Goal: Information Seeking & Learning: Learn about a topic

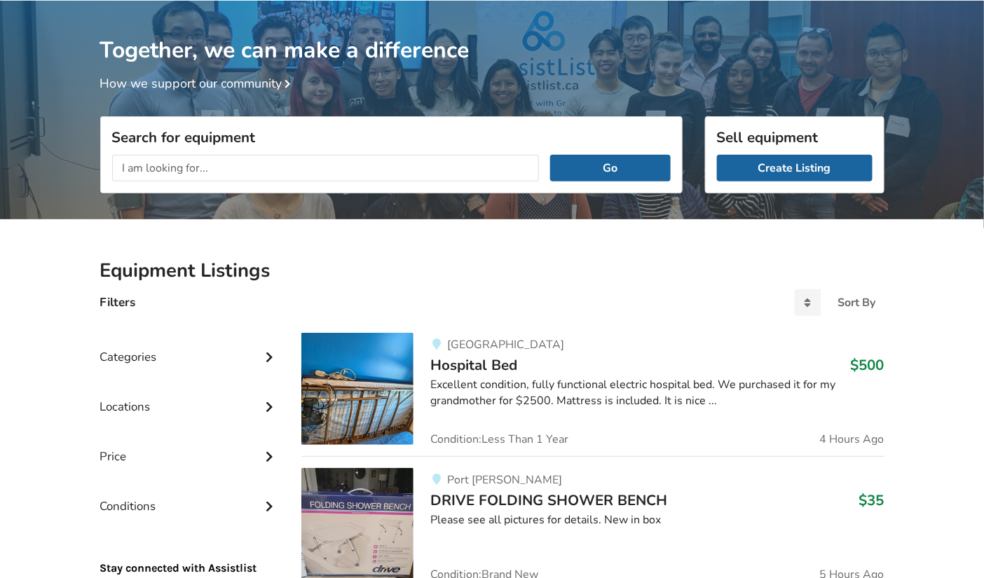
click at [499, 159] on input "text" at bounding box center [325, 168] width 427 height 27
type input "[GEOGRAPHIC_DATA]"
click at [550, 155] on button "Go" at bounding box center [610, 168] width 120 height 27
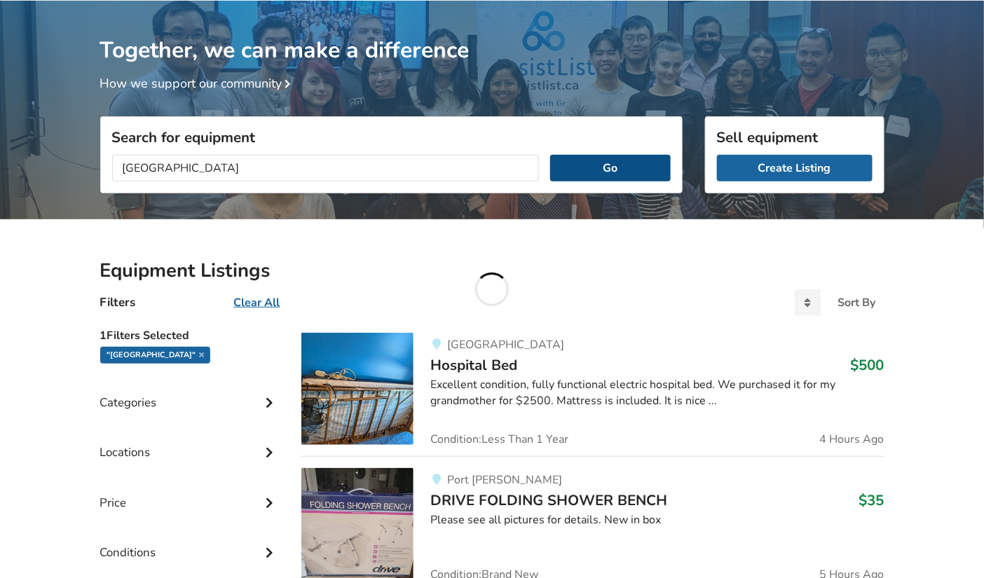
click at [610, 170] on button "Go" at bounding box center [610, 168] width 120 height 27
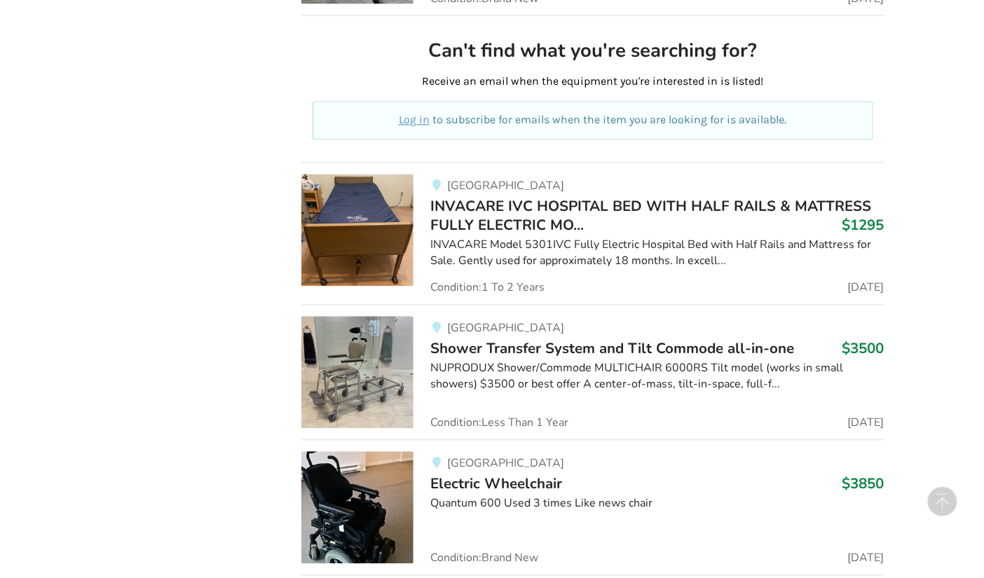
scroll to position [791, 0]
click at [505, 282] on span "Condition: 1 To 2 Years" at bounding box center [487, 287] width 114 height 11
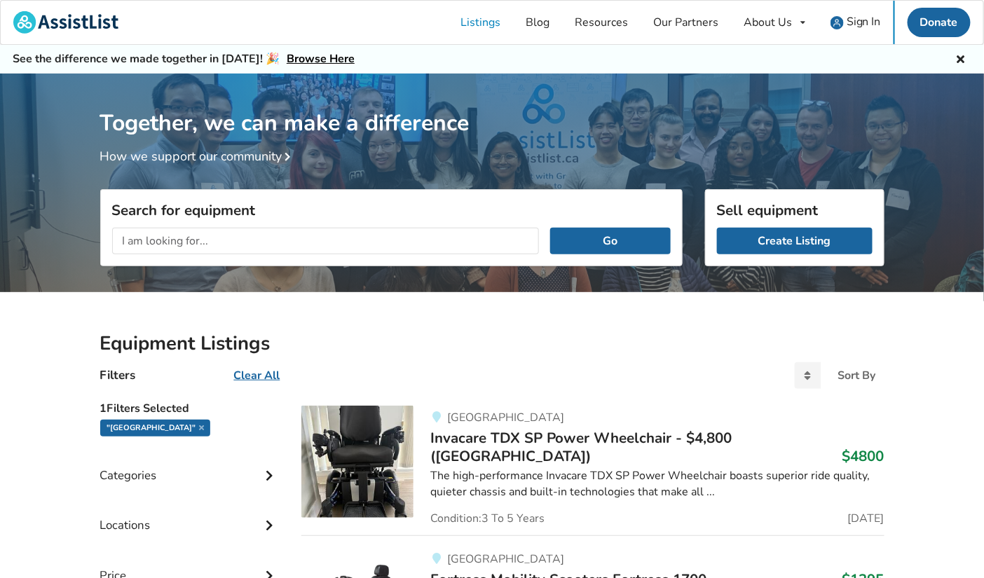
click at [376, 235] on input "text" at bounding box center [325, 241] width 427 height 27
type input "over head lift"
click at [550, 228] on button "Go" at bounding box center [610, 241] width 120 height 27
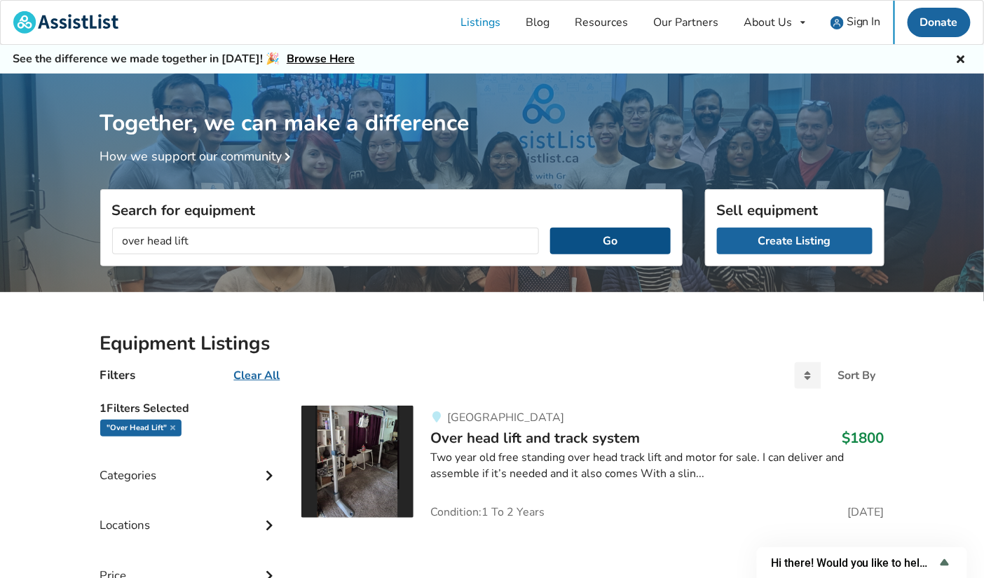
click at [578, 236] on button "Go" at bounding box center [610, 241] width 120 height 27
click at [601, 244] on button "Go" at bounding box center [610, 241] width 120 height 27
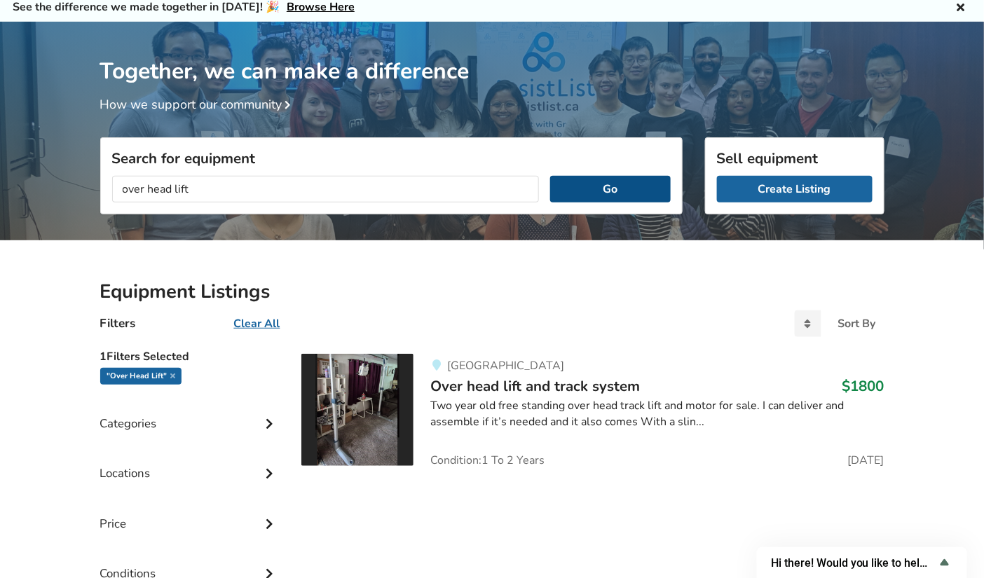
scroll to position [235, 0]
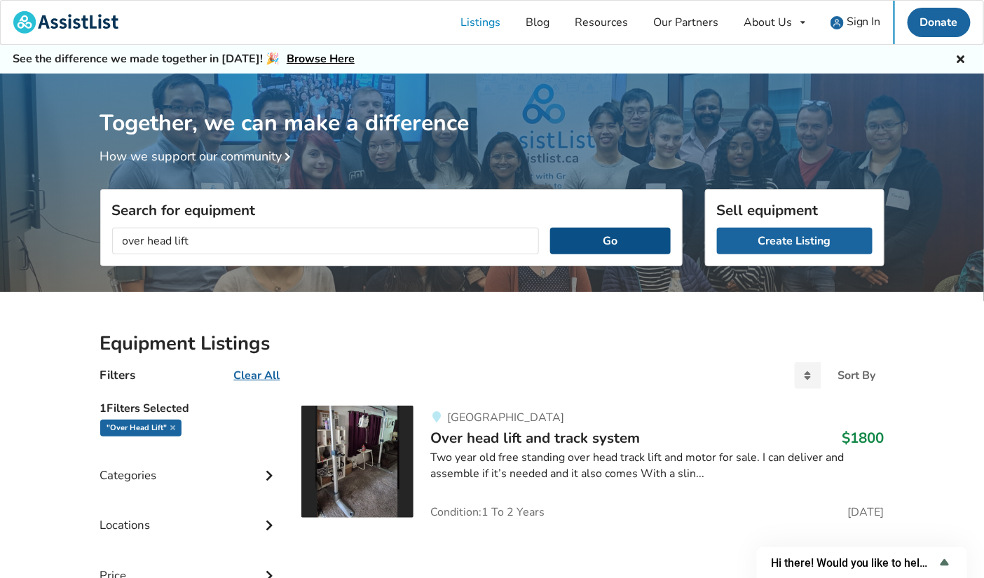
scroll to position [235, 0]
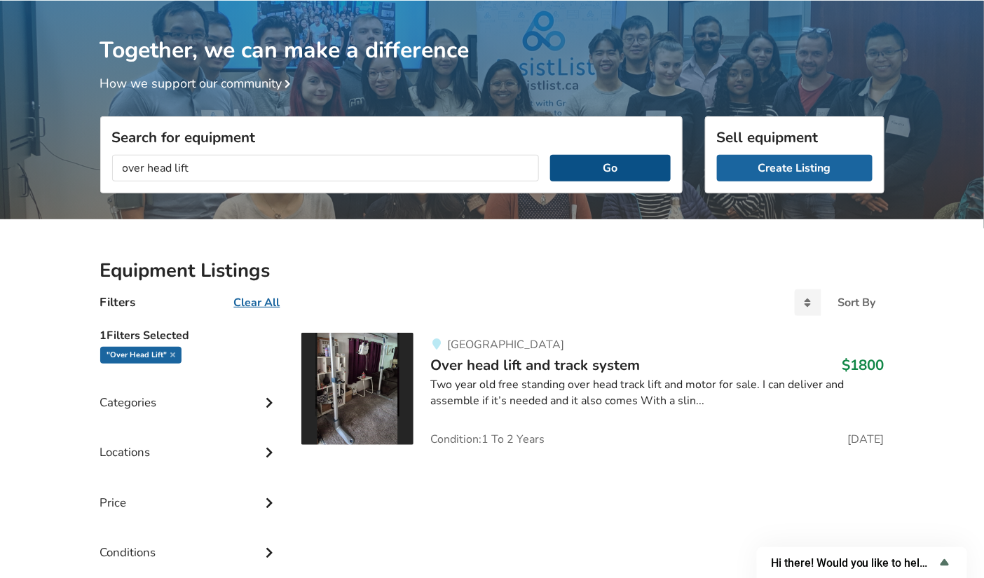
scroll to position [44, 0]
